Goal: Information Seeking & Learning: Learn about a topic

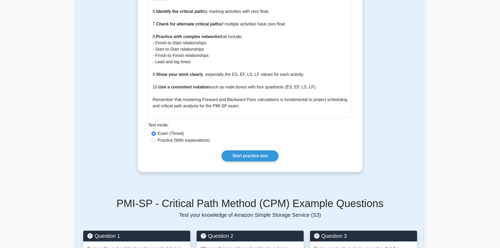
scroll to position [604, 0]
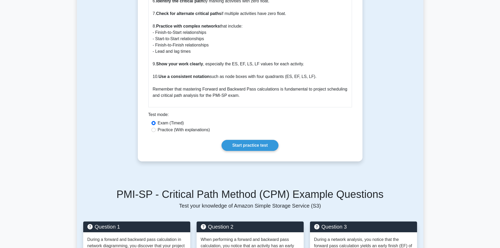
click at [196, 127] on label "Practice (With explanations)" at bounding box center [184, 130] width 52 height 6
click at [156, 128] on input "Practice (With explanations)" at bounding box center [154, 130] width 4 height 4
radio input "true"
click at [244, 140] on link "Start practice test" at bounding box center [250, 145] width 57 height 11
click at [240, 140] on link "Start practice test" at bounding box center [250, 145] width 57 height 11
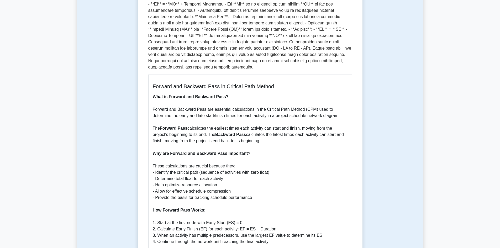
scroll to position [0, 0]
